Goal: Information Seeking & Learning: Learn about a topic

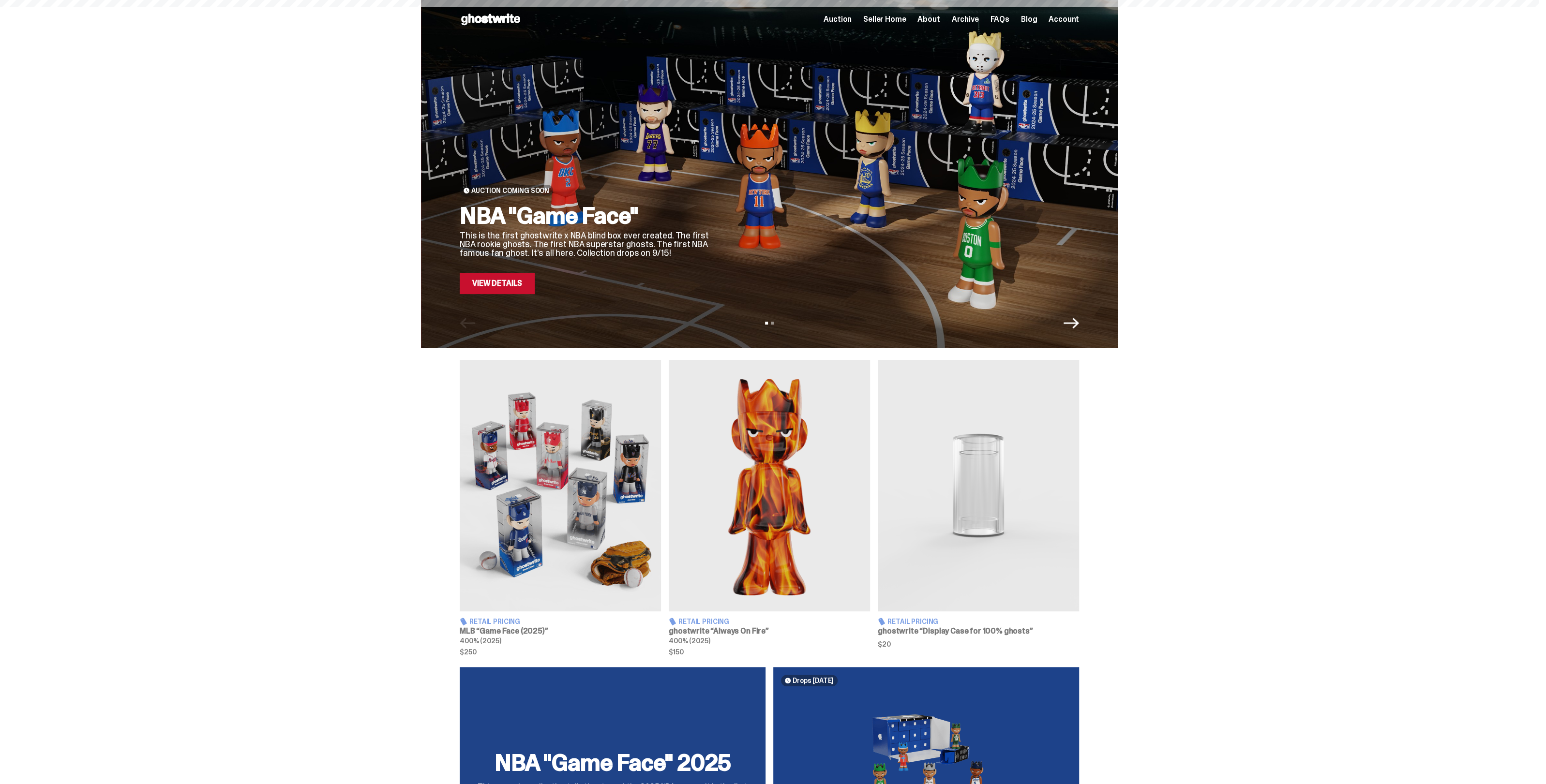
click at [975, 23] on span "Archive" at bounding box center [965, 20] width 27 height 8
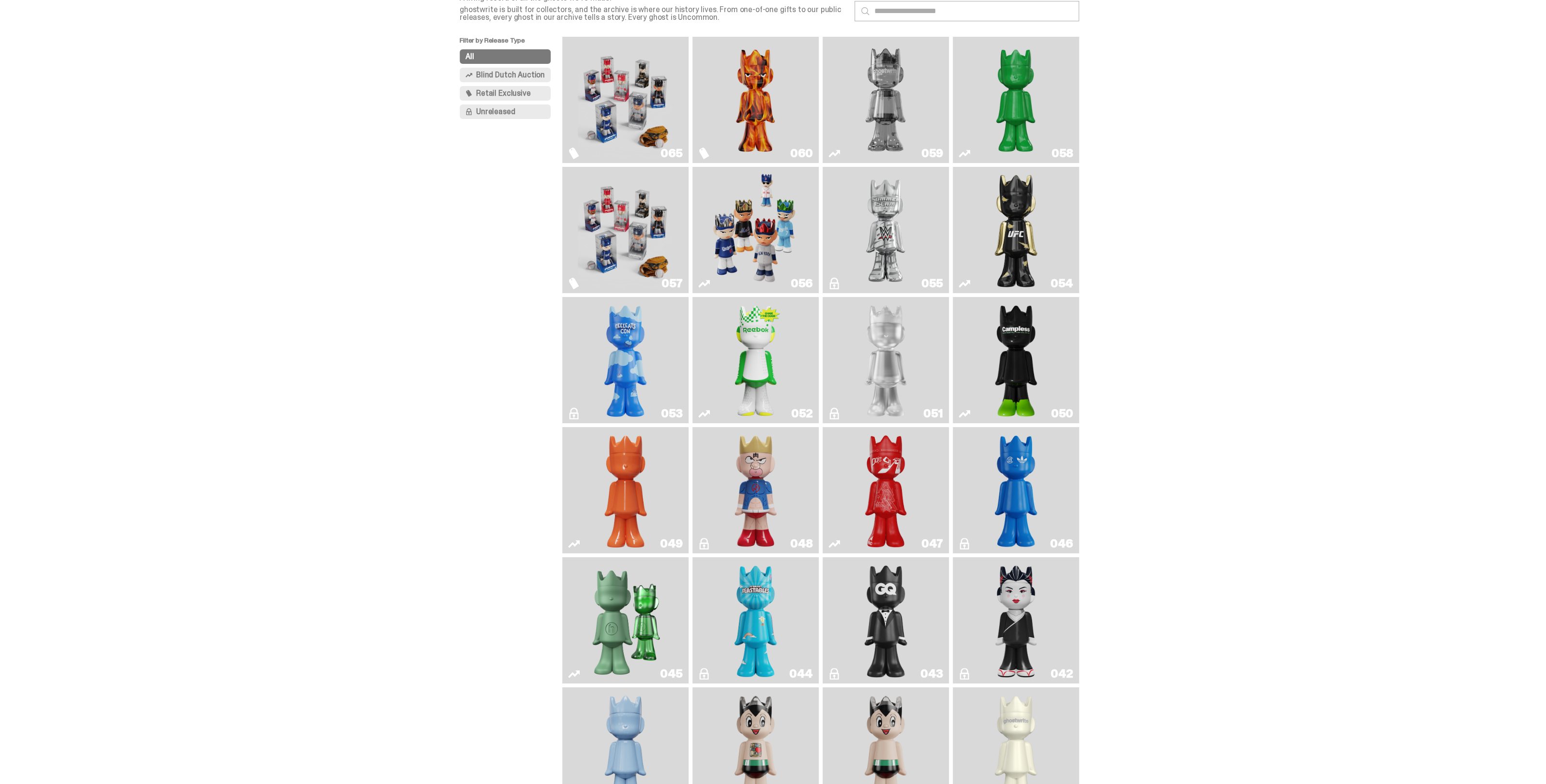
scroll to position [60, 0]
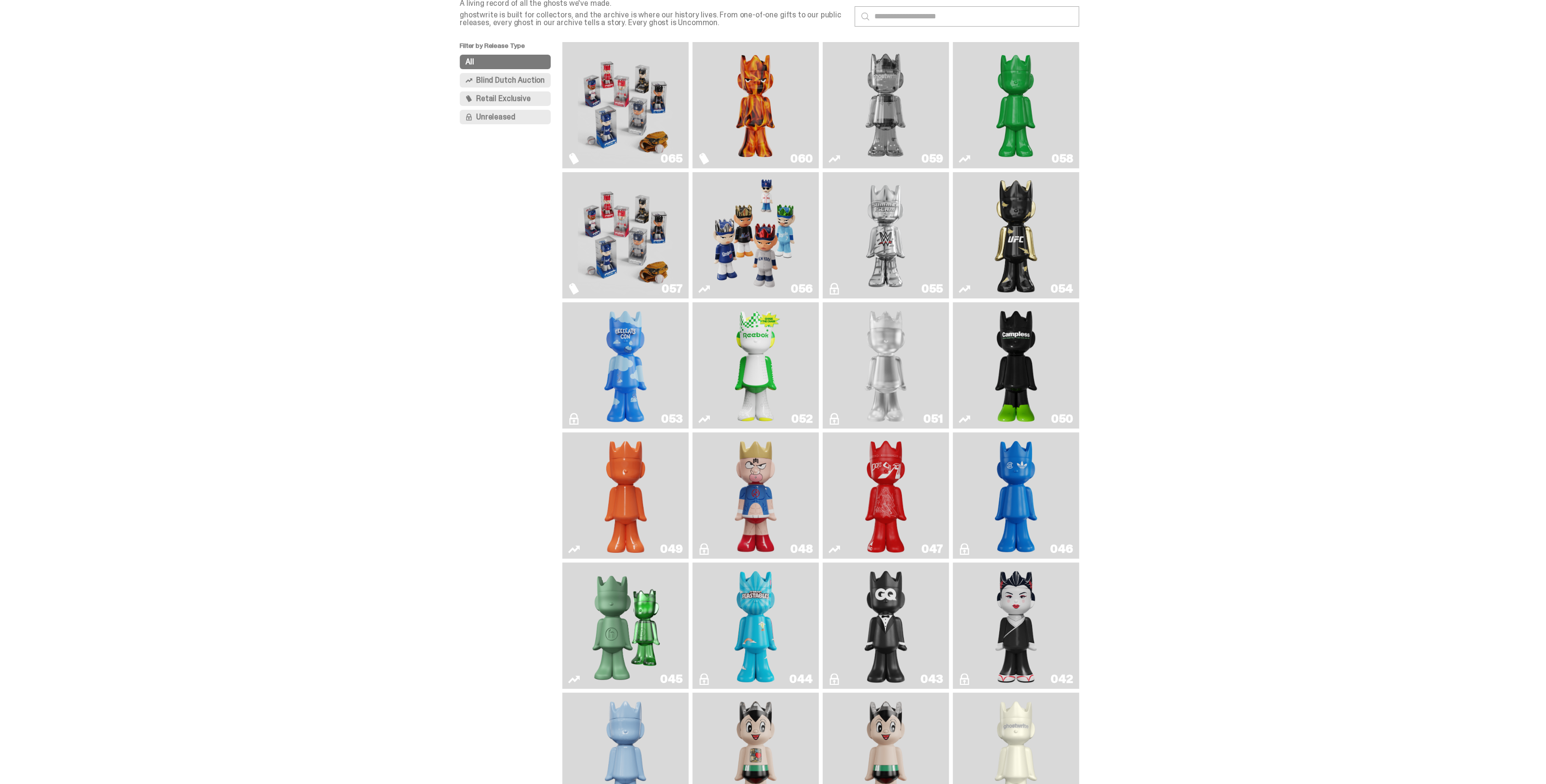
click at [758, 222] on img "Game Face (2025)" at bounding box center [756, 235] width 95 height 118
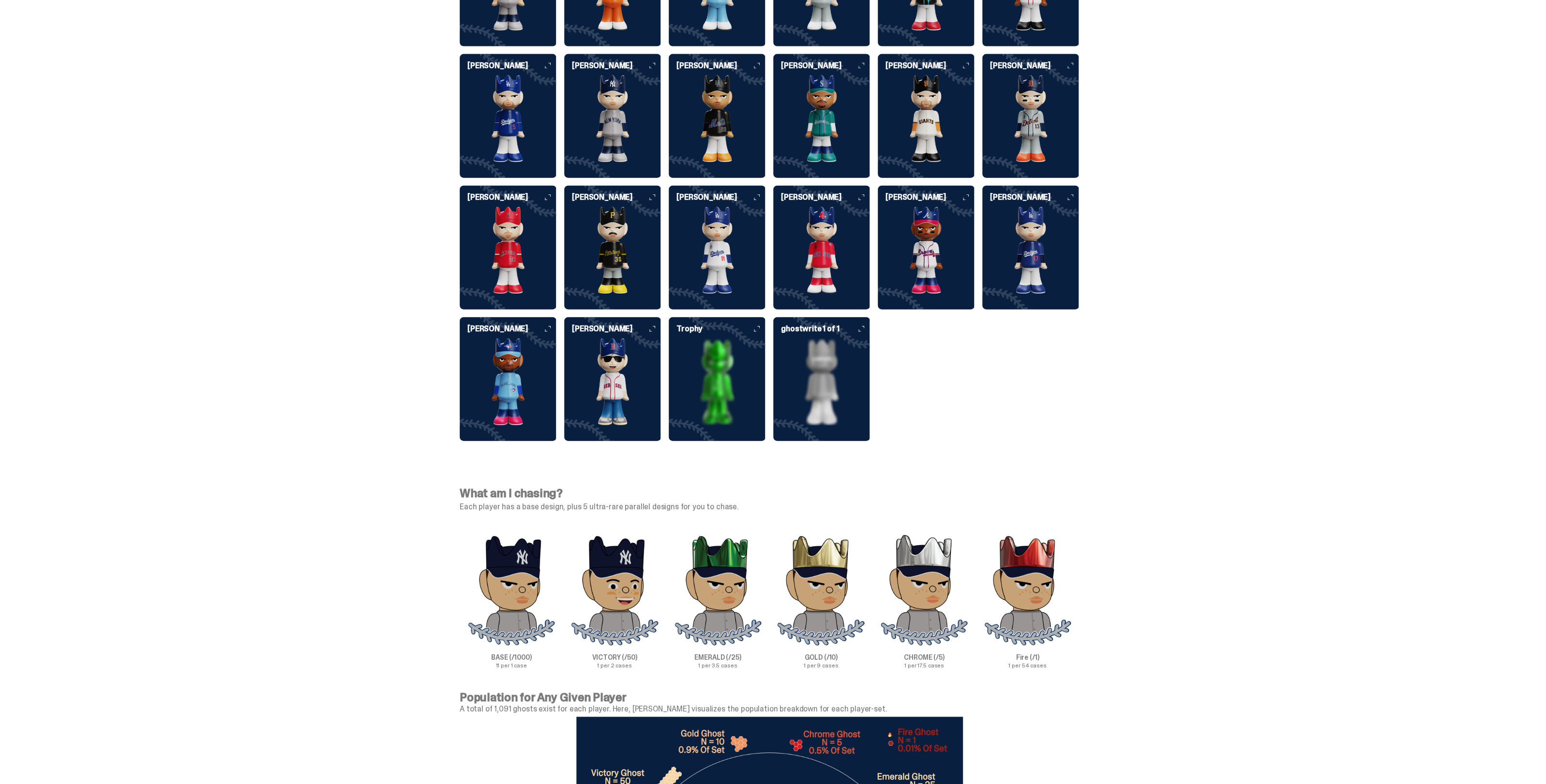
scroll to position [2419, 0]
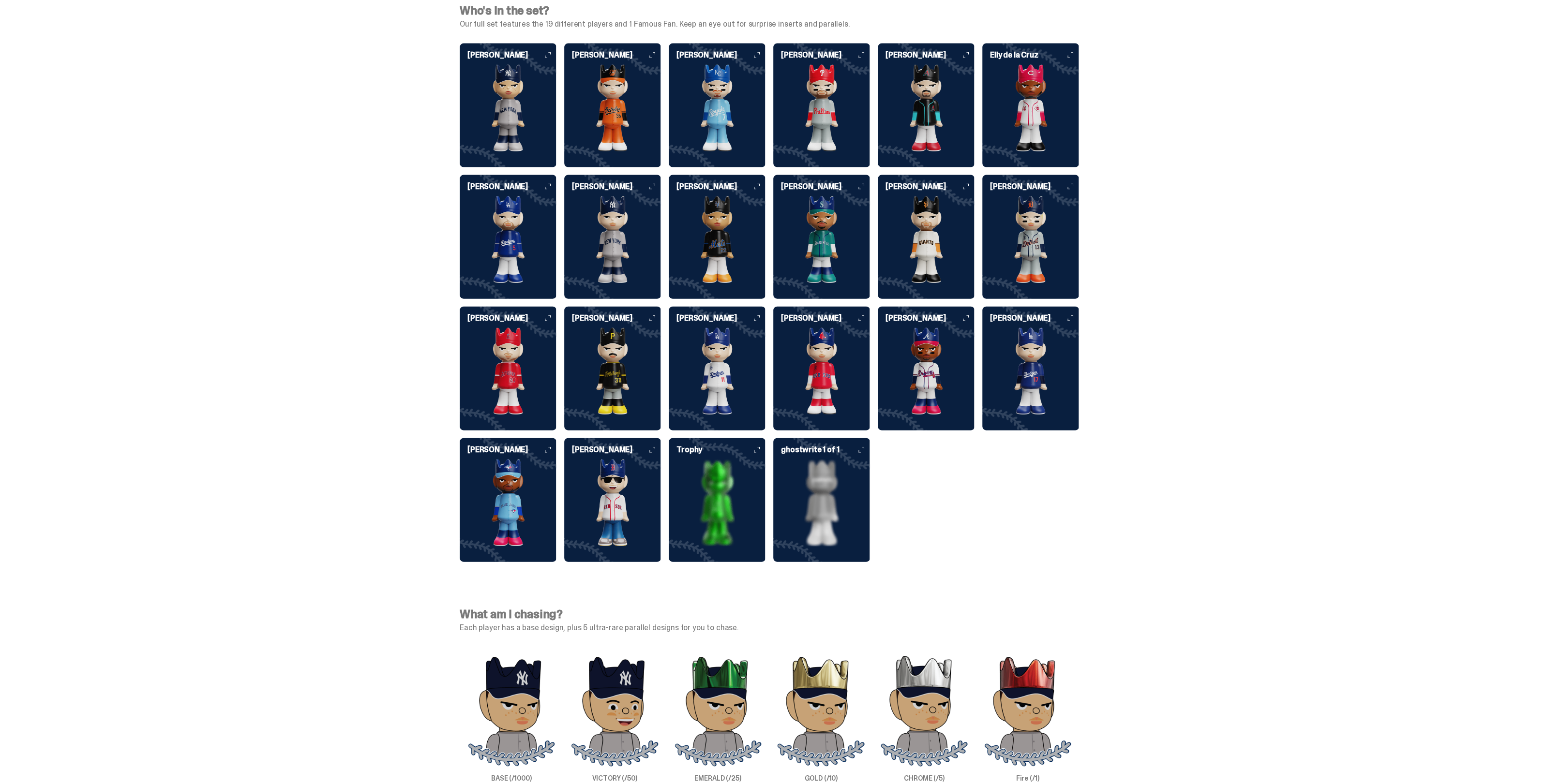
click at [1018, 370] on img at bounding box center [1031, 372] width 97 height 87
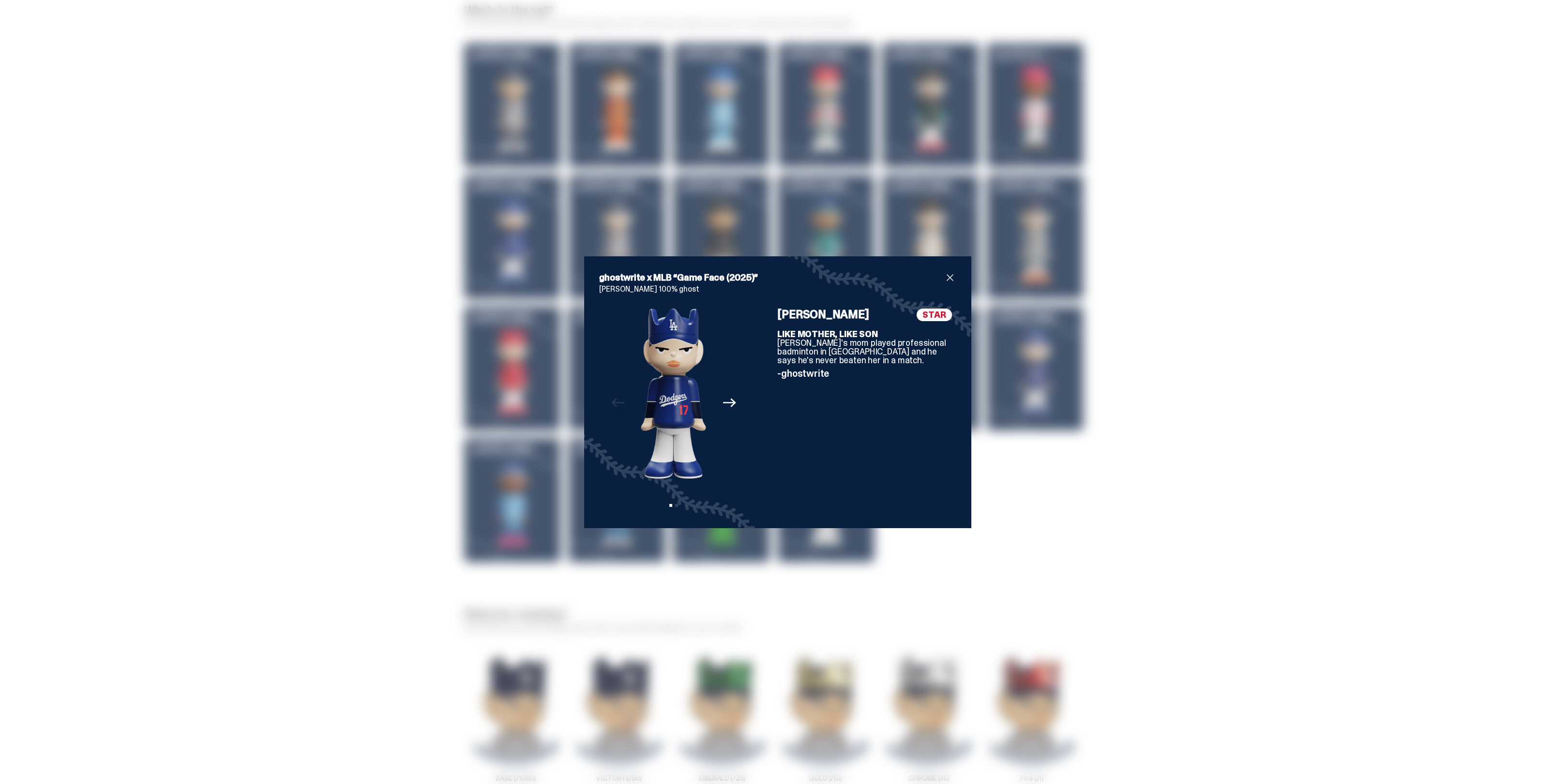
click at [727, 398] on icon "Next" at bounding box center [730, 403] width 13 height 13
click at [611, 404] on icon "Previous" at bounding box center [618, 403] width 13 height 13
click at [944, 281] on span "close" at bounding box center [950, 277] width 12 height 12
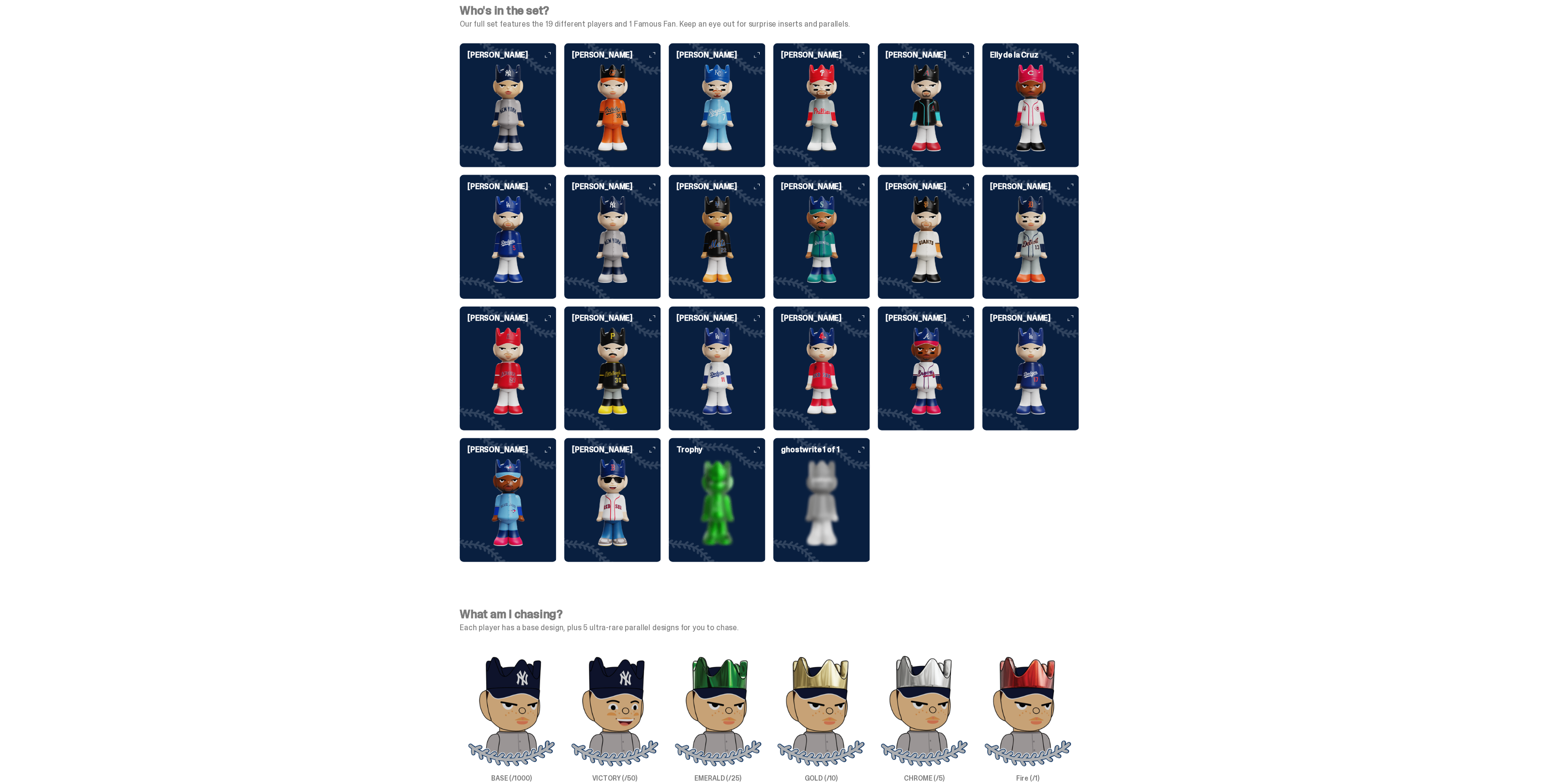
click at [741, 343] on img at bounding box center [717, 372] width 97 height 87
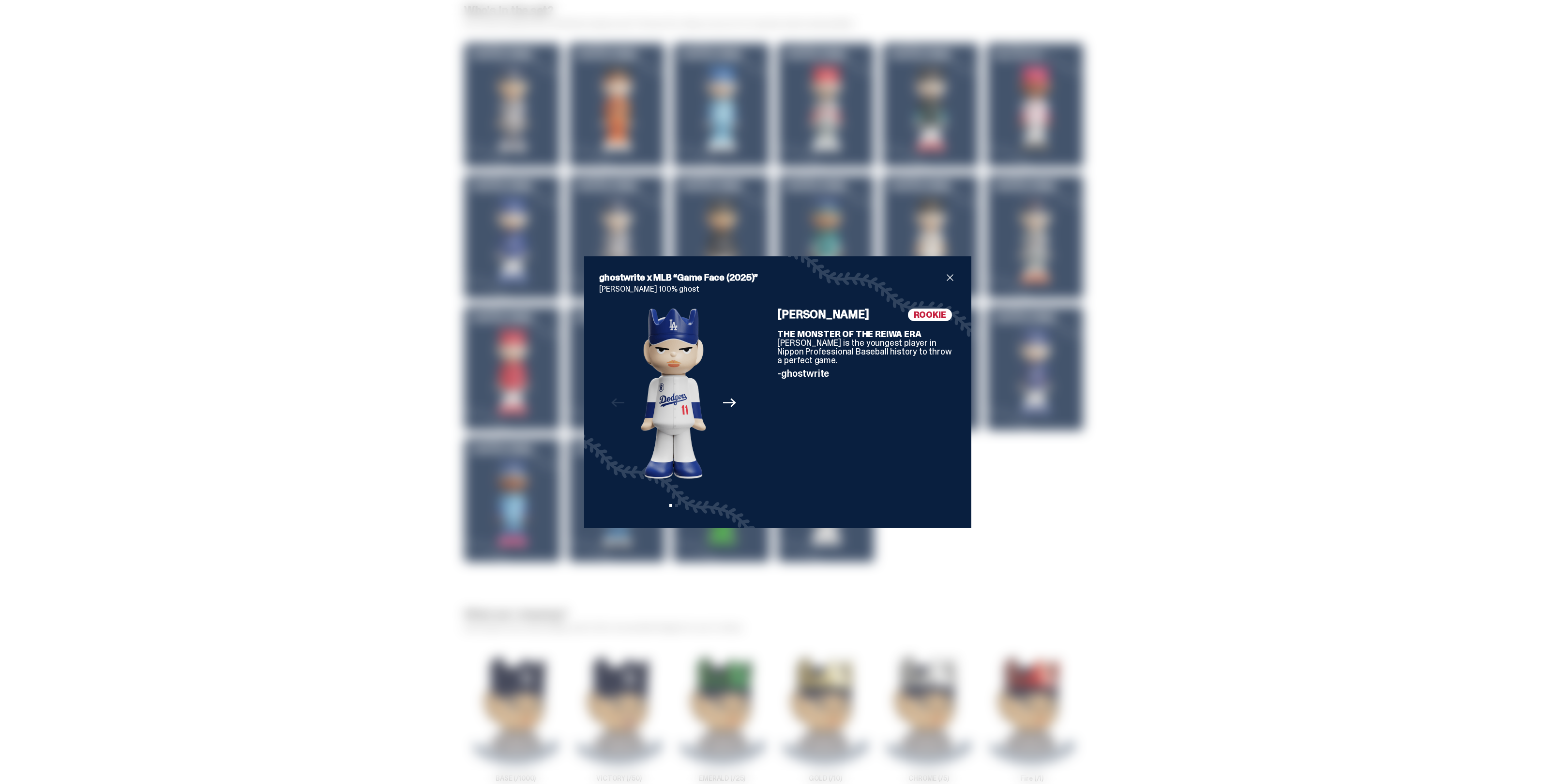
click at [733, 397] on button "Next" at bounding box center [729, 403] width 21 height 21
click at [412, 429] on div "ghostwrite x MLB “Game Face (2025)” [PERSON_NAME] 100% ghost Previous Next View…" at bounding box center [777, 392] width 1555 height 784
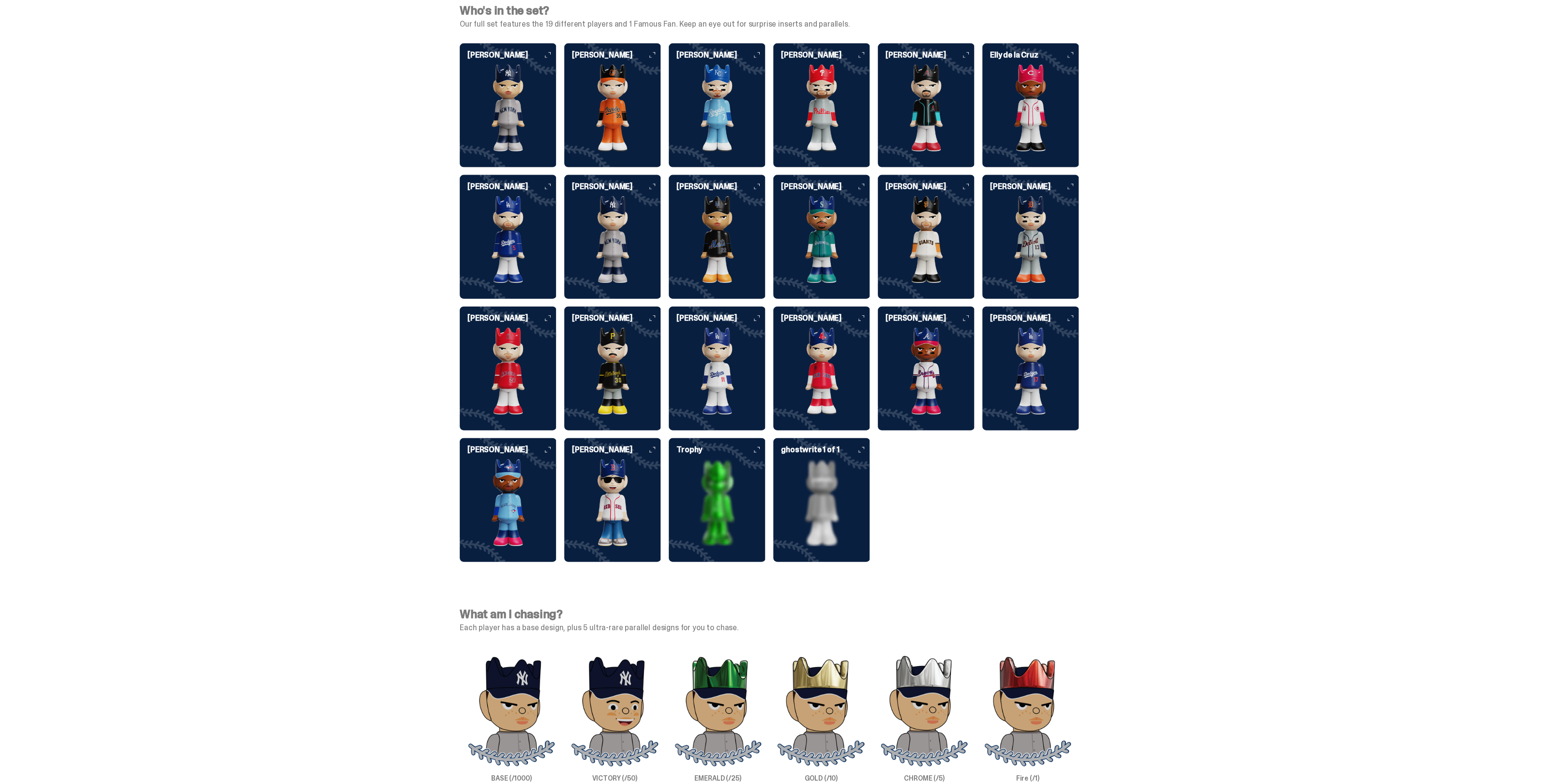
click at [1026, 355] on img at bounding box center [1031, 372] width 97 height 87
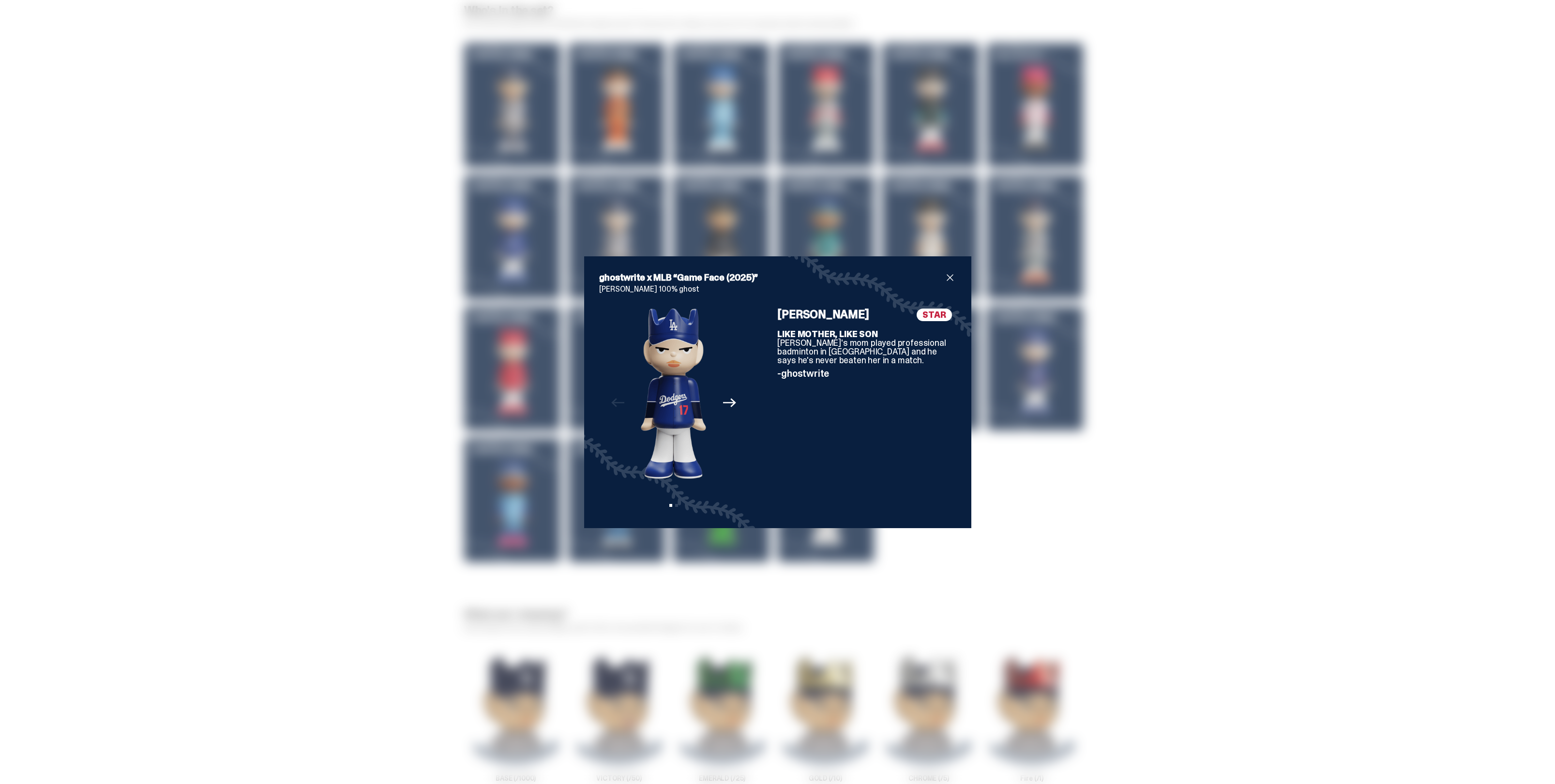
click at [730, 402] on icon "Next" at bounding box center [730, 403] width 13 height 13
click at [621, 403] on button "Previous" at bounding box center [617, 403] width 21 height 21
click at [723, 401] on icon "Next" at bounding box center [730, 403] width 13 height 13
click at [618, 402] on icon "Previous" at bounding box center [618, 402] width 13 height 9
click at [726, 401] on icon "Next" at bounding box center [730, 403] width 13 height 13
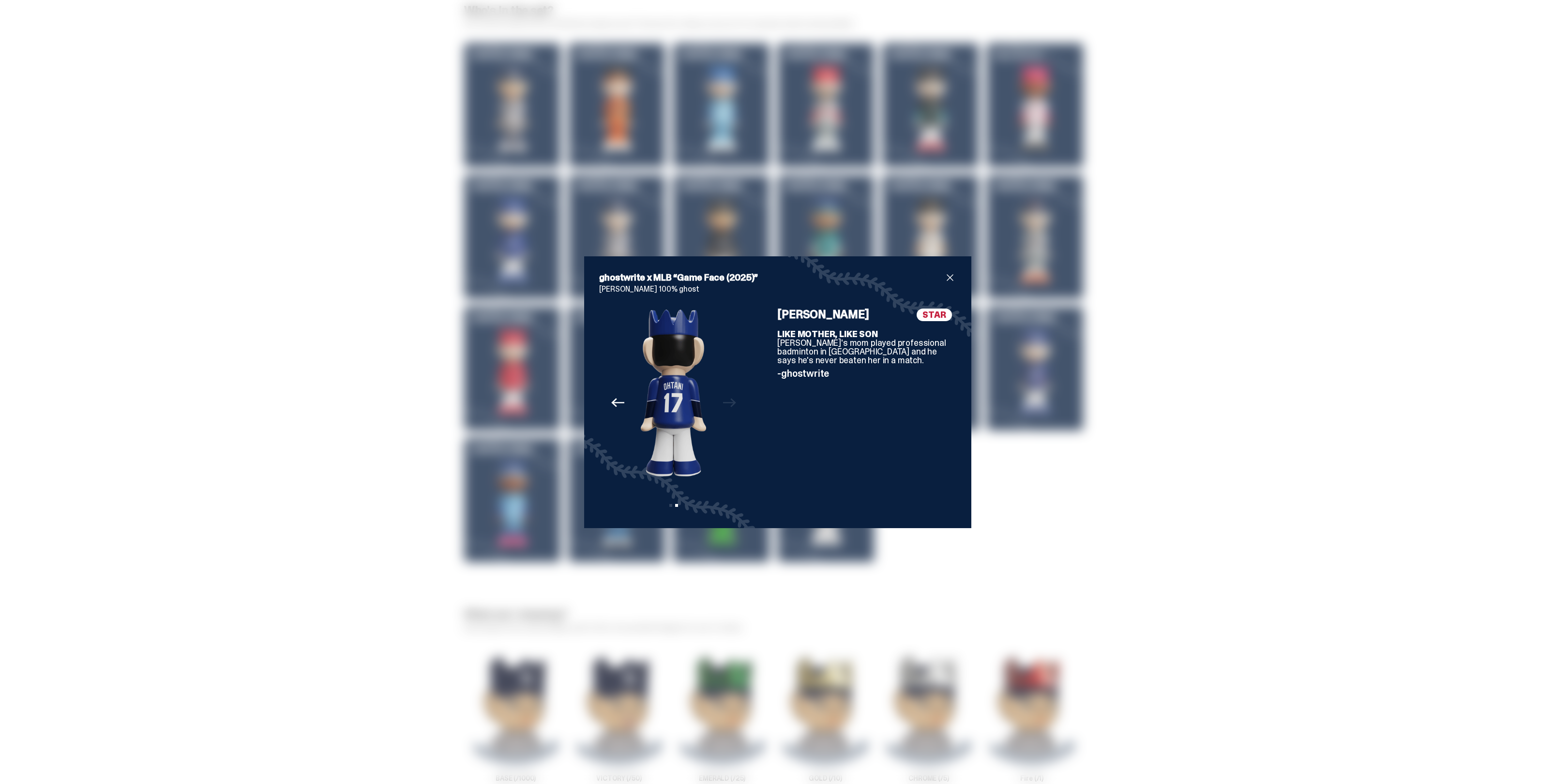
click at [1184, 425] on div "ghostwrite x MLB “Game Face (2025)” [PERSON_NAME] 100% ghost Previous Next View…" at bounding box center [777, 392] width 1555 height 784
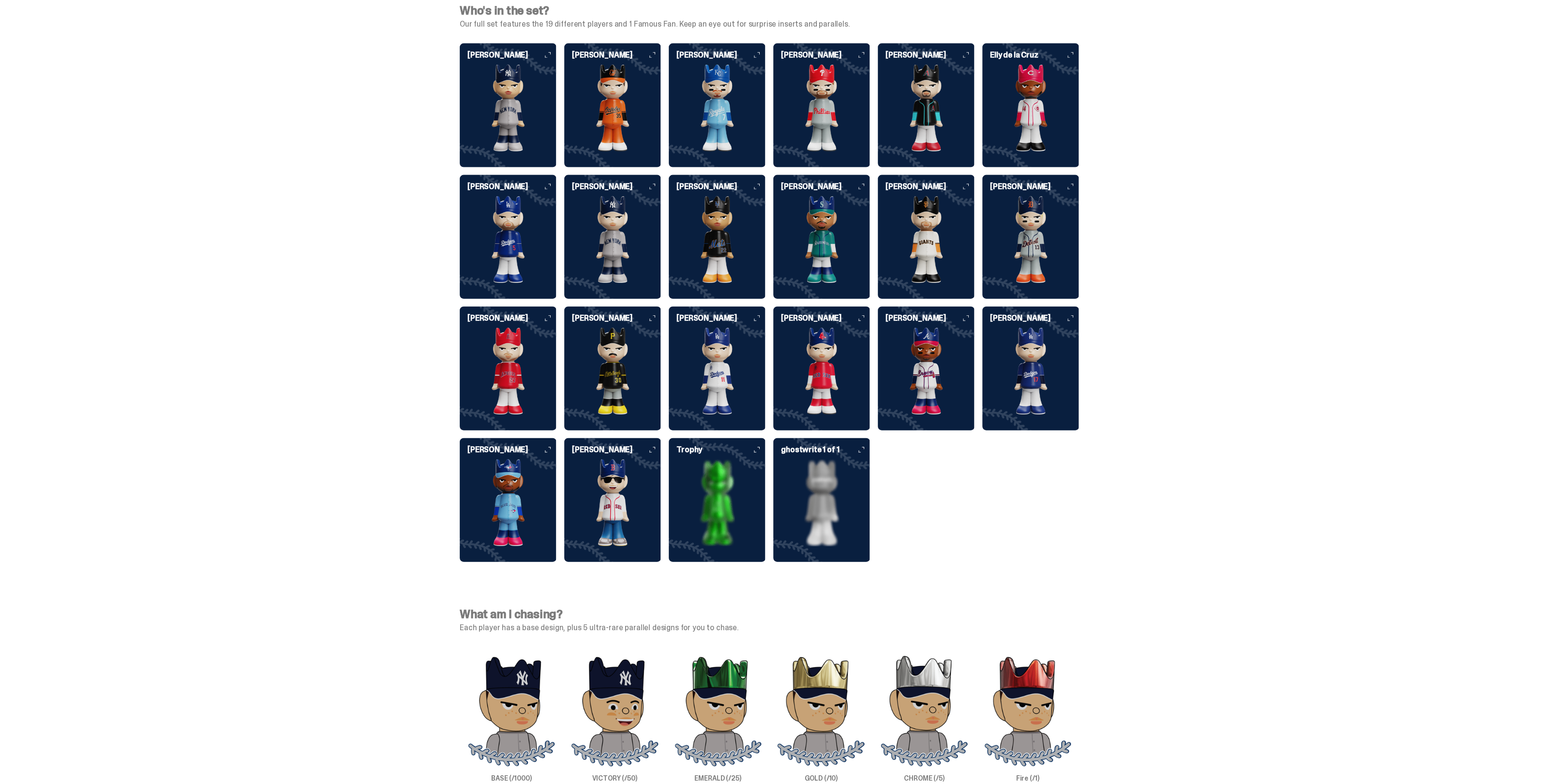
click at [710, 357] on img at bounding box center [717, 372] width 97 height 87
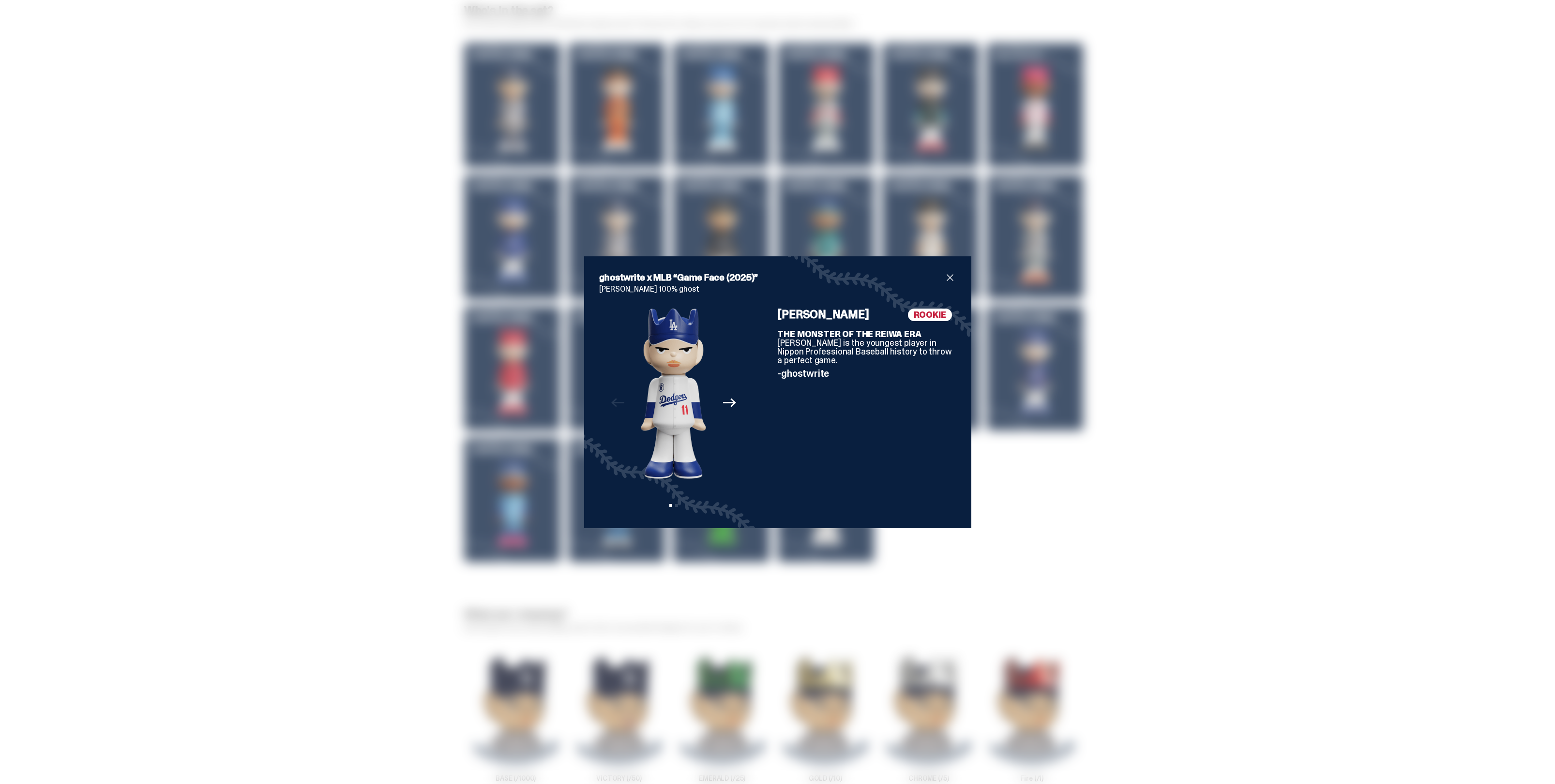
click at [725, 400] on icon "Next" at bounding box center [730, 403] width 13 height 13
click at [331, 286] on div "ghostwrite x MLB “Game Face (2025)” [PERSON_NAME] 100% ghost Previous Next View…" at bounding box center [777, 392] width 1555 height 784
